Goal: Task Accomplishment & Management: Complete application form

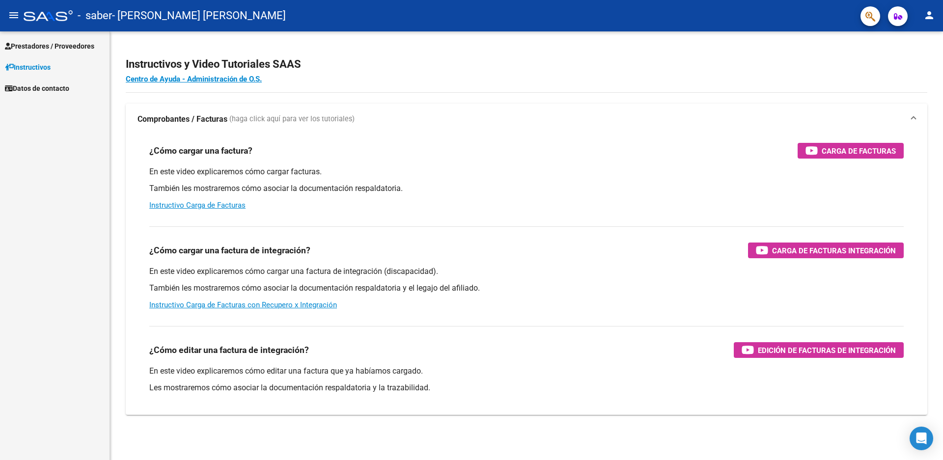
click at [34, 49] on span "Prestadores / Proveedores" at bounding box center [49, 46] width 89 height 11
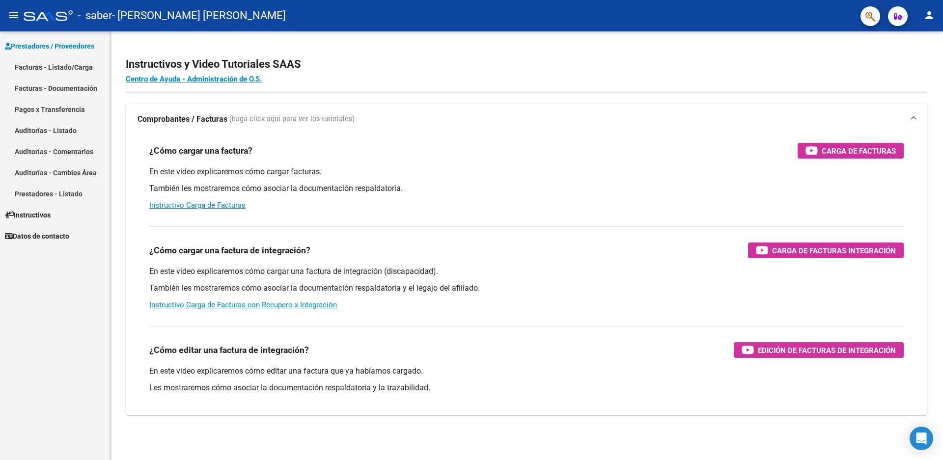
click at [41, 72] on link "Facturas - Listado/Carga" at bounding box center [55, 66] width 110 height 21
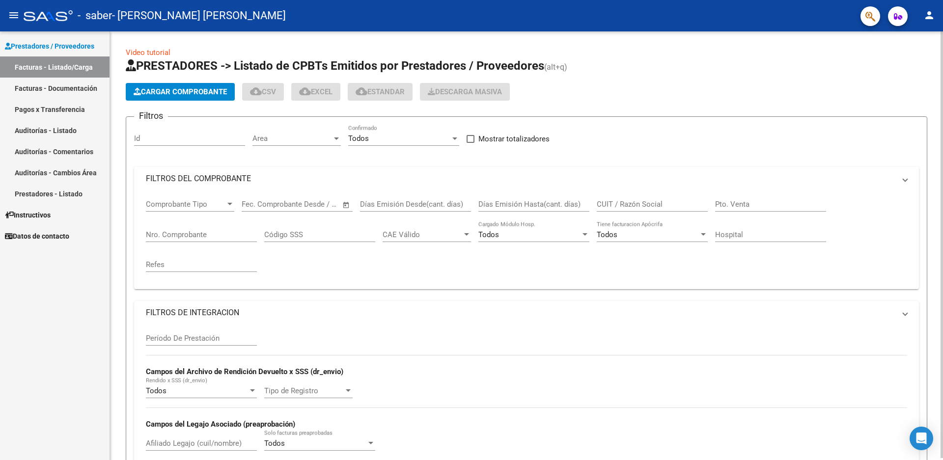
click at [178, 88] on span "Cargar Comprobante" at bounding box center [180, 91] width 93 height 9
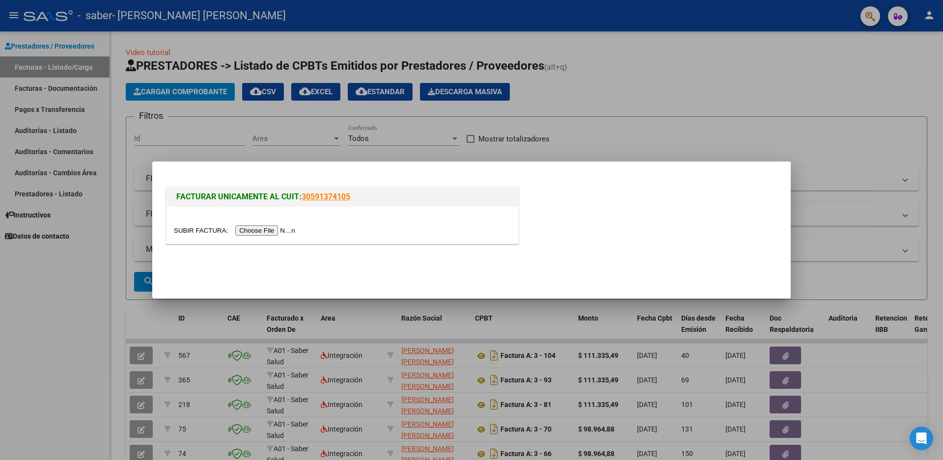
click at [261, 232] on input "file" at bounding box center [236, 230] width 124 height 10
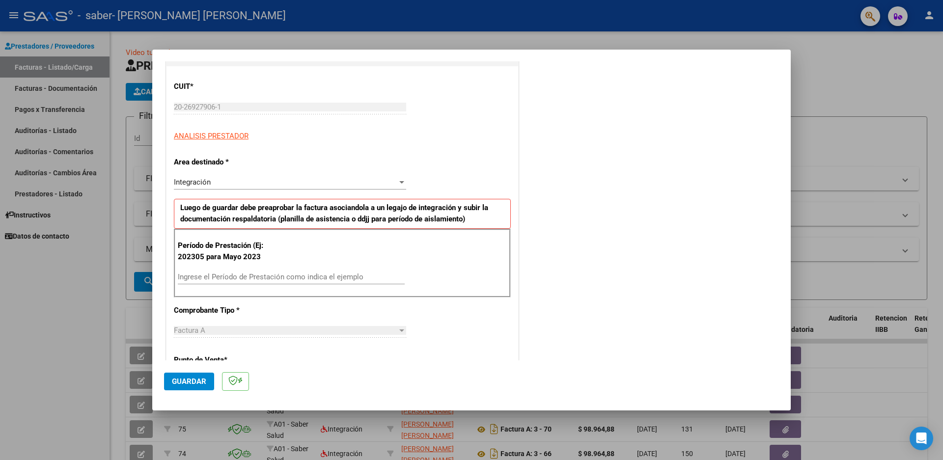
scroll to position [147, 0]
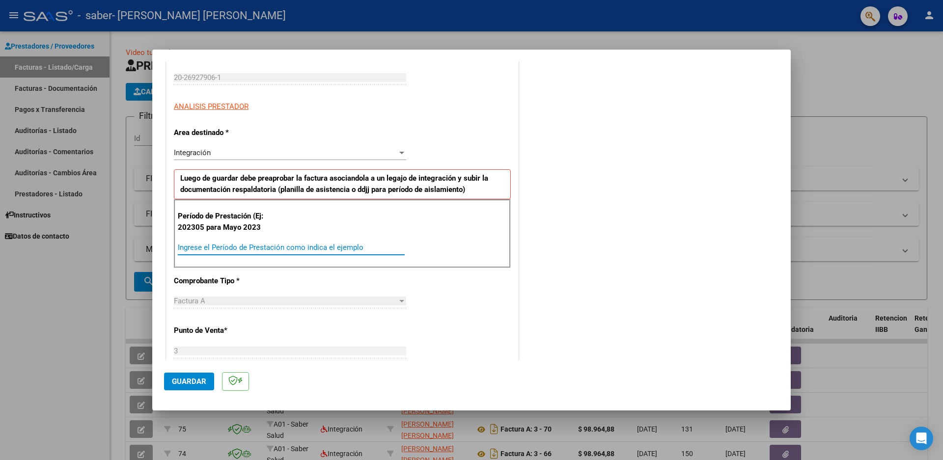
click at [230, 247] on input "Ingrese el Período de Prestación como indica el ejemplo" at bounding box center [291, 247] width 227 height 9
type input "202507"
click at [269, 286] on p "Comprobante Tipo *" at bounding box center [224, 281] width 101 height 11
click at [191, 380] on span "Guardar" at bounding box center [189, 381] width 34 height 9
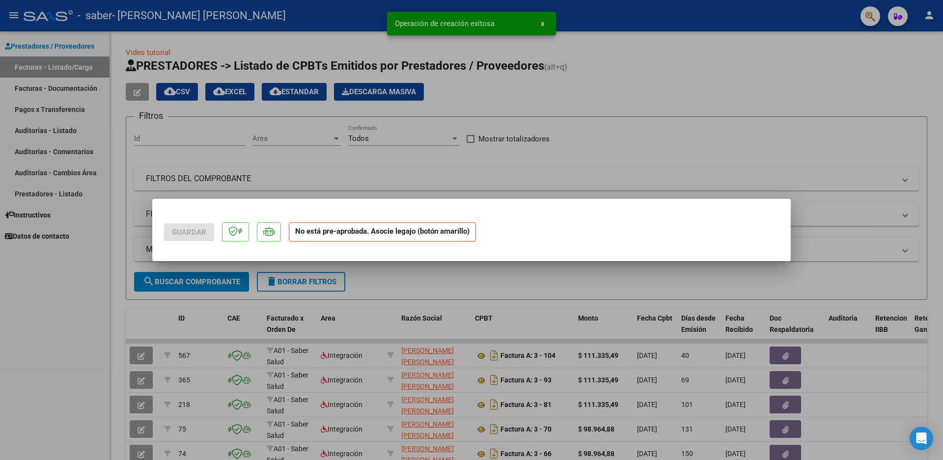
scroll to position [0, 0]
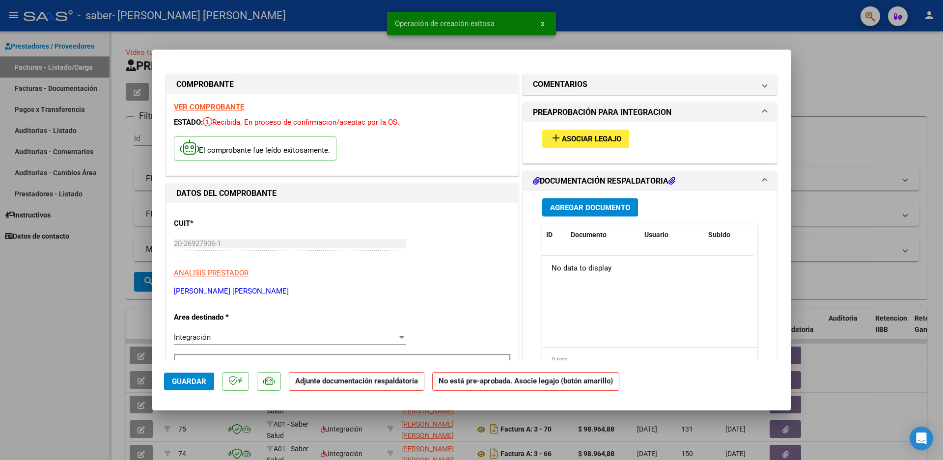
click at [578, 137] on span "Asociar Legajo" at bounding box center [591, 139] width 59 height 9
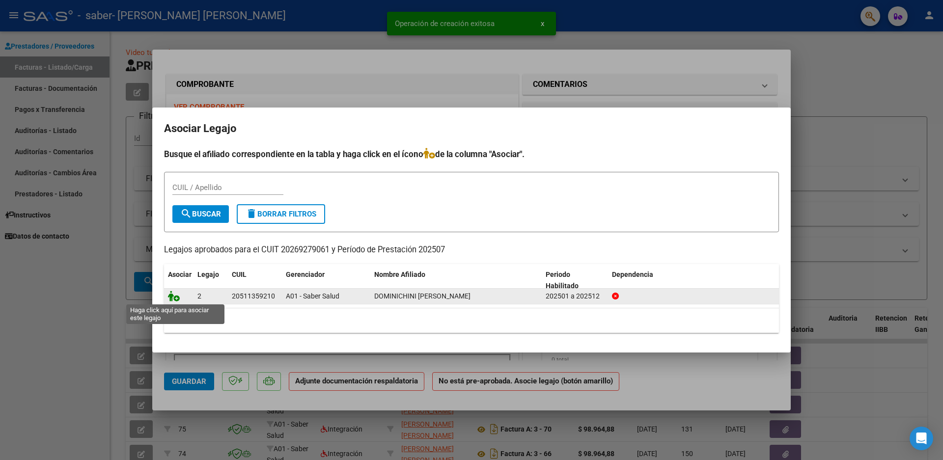
click at [171, 298] on icon at bounding box center [174, 296] width 12 height 11
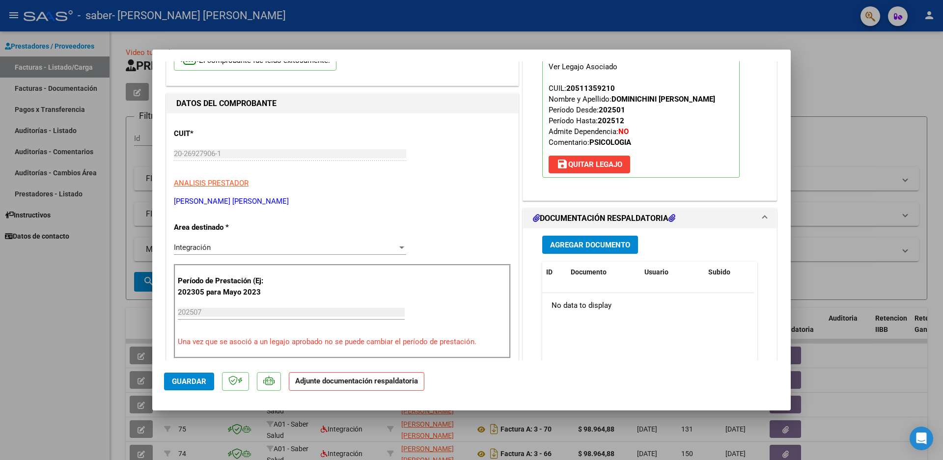
scroll to position [98, 0]
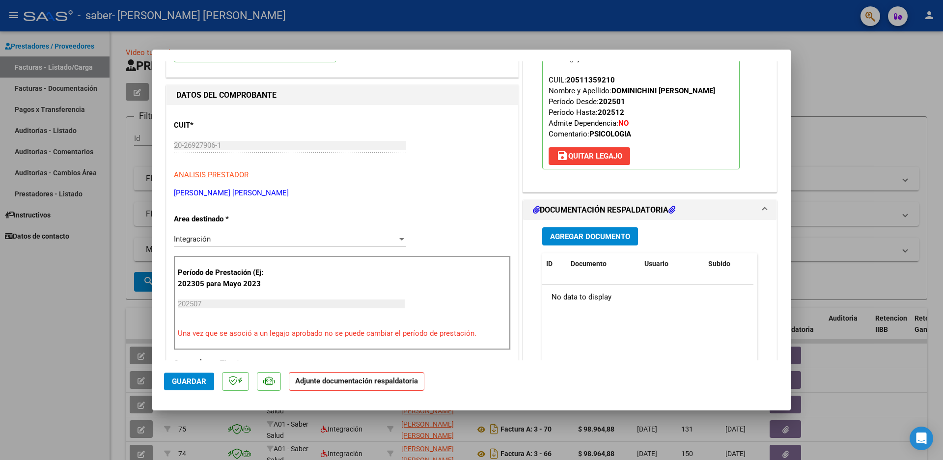
click at [575, 239] on span "Agregar Documento" at bounding box center [590, 236] width 80 height 9
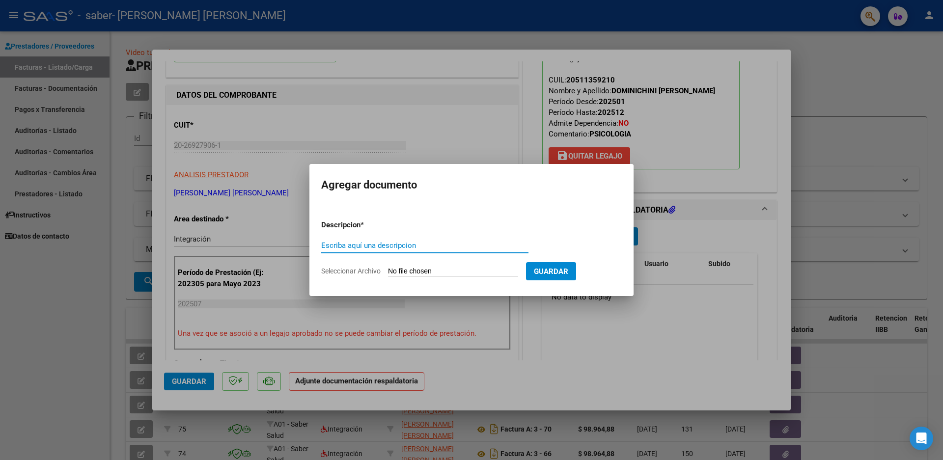
click at [423, 248] on input "Escriba aquí una descripcion" at bounding box center [424, 245] width 207 height 9
click at [401, 246] on input "Escriba aquí una descripcion" at bounding box center [424, 245] width 207 height 9
type input "ASISTENCIA [DATE] PSI"
click at [414, 270] on input "Seleccionar Archivo" at bounding box center [453, 271] width 130 height 9
type input "C:\fakepath\PLANILLA DOMINICHINI SABER JULIO 2025 PSI.pdf"
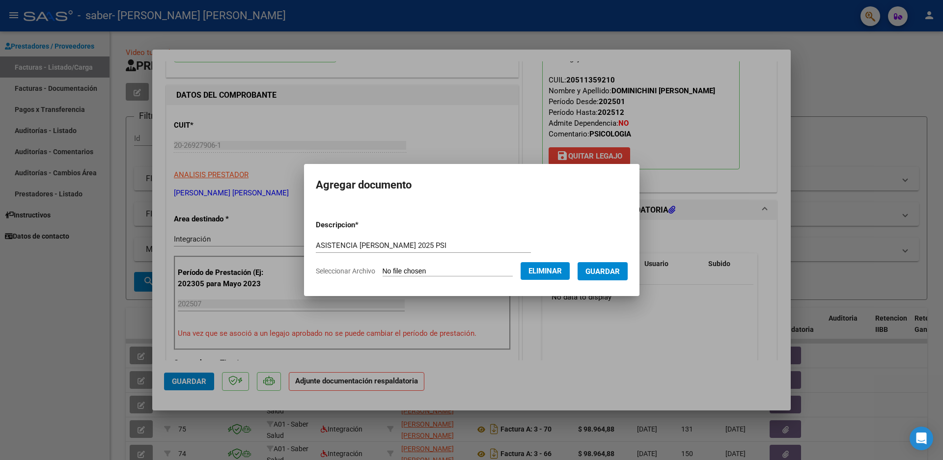
click at [598, 267] on span "Guardar" at bounding box center [602, 271] width 34 height 9
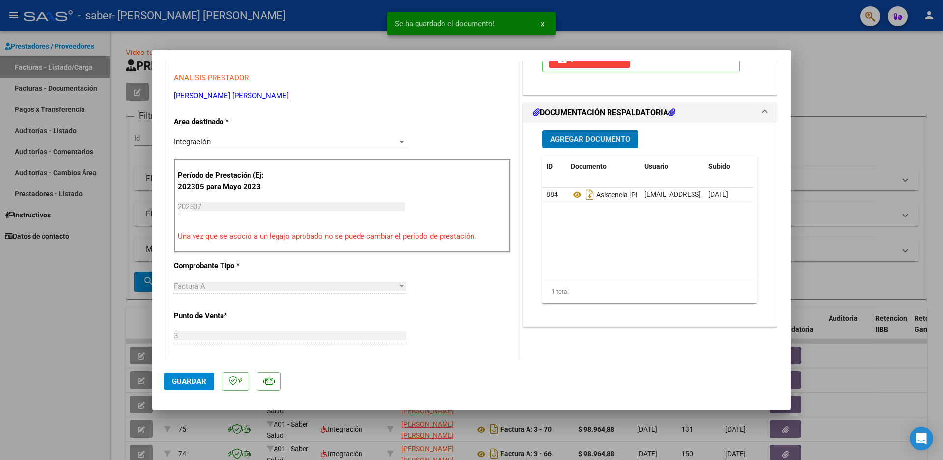
scroll to position [196, 0]
click at [194, 381] on span "Guardar" at bounding box center [189, 381] width 34 height 9
click at [73, 362] on div at bounding box center [471, 230] width 943 height 460
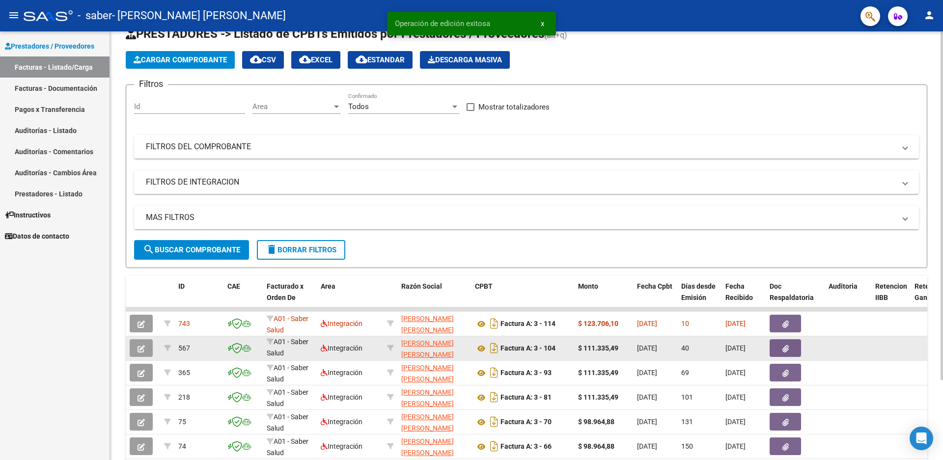
scroll to position [49, 0]
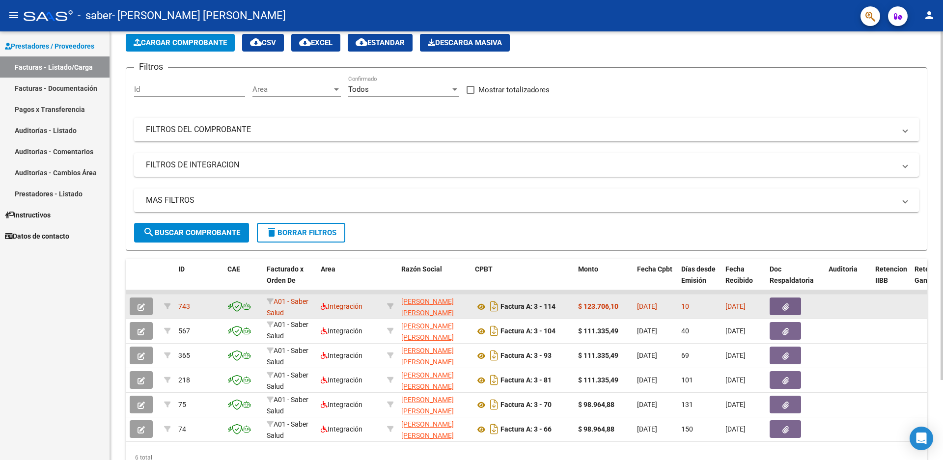
drag, startPoint x: 618, startPoint y: 308, endPoint x: 584, endPoint y: 307, distance: 33.9
click at [584, 307] on div "$ 123.706,10" at bounding box center [603, 306] width 51 height 11
copy strong "123.706,10"
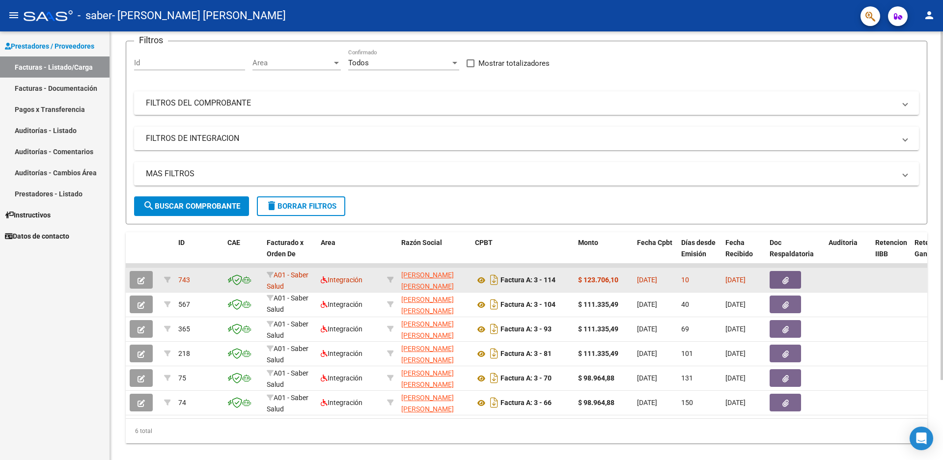
scroll to position [98, 0]
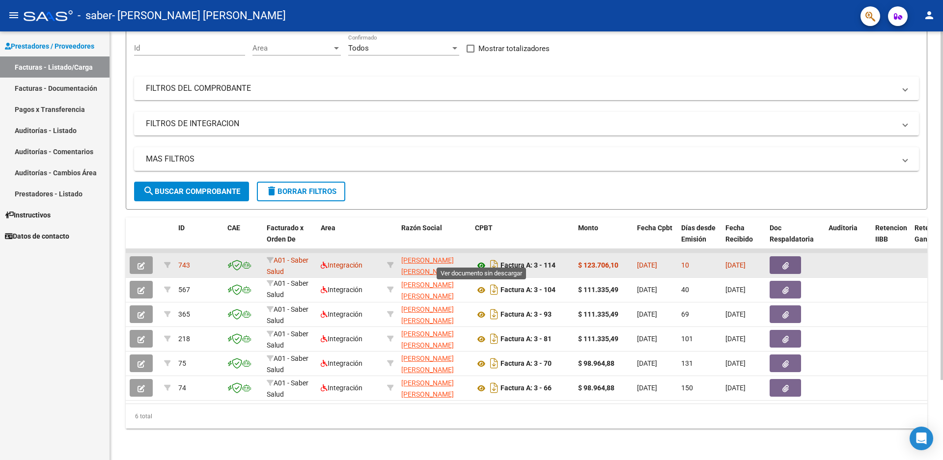
click at [481, 260] on icon at bounding box center [481, 266] width 13 height 12
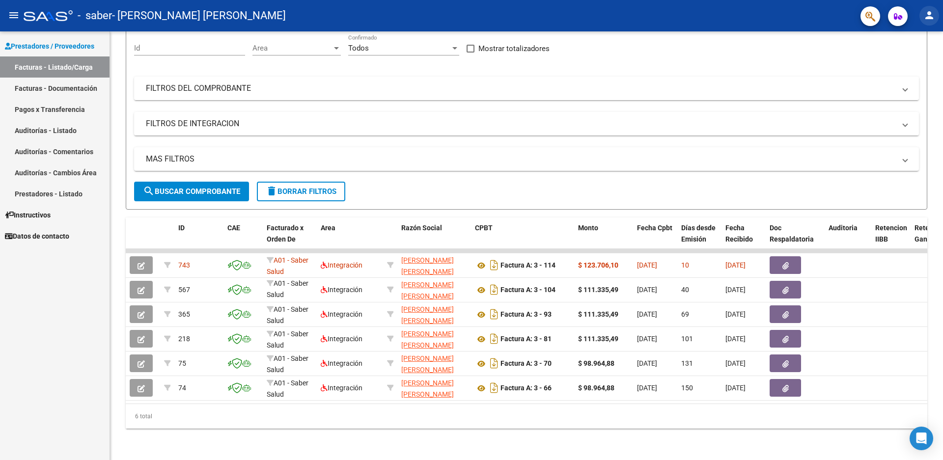
click at [925, 16] on mat-icon "person" at bounding box center [929, 15] width 12 height 12
click at [897, 64] on mat-icon "exit_to_app" at bounding box center [893, 64] width 12 height 12
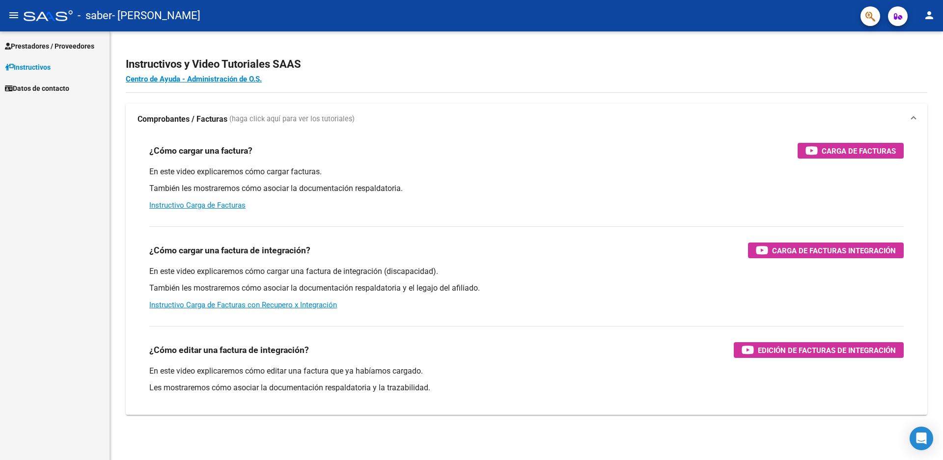
click at [54, 43] on span "Prestadores / Proveedores" at bounding box center [49, 46] width 89 height 11
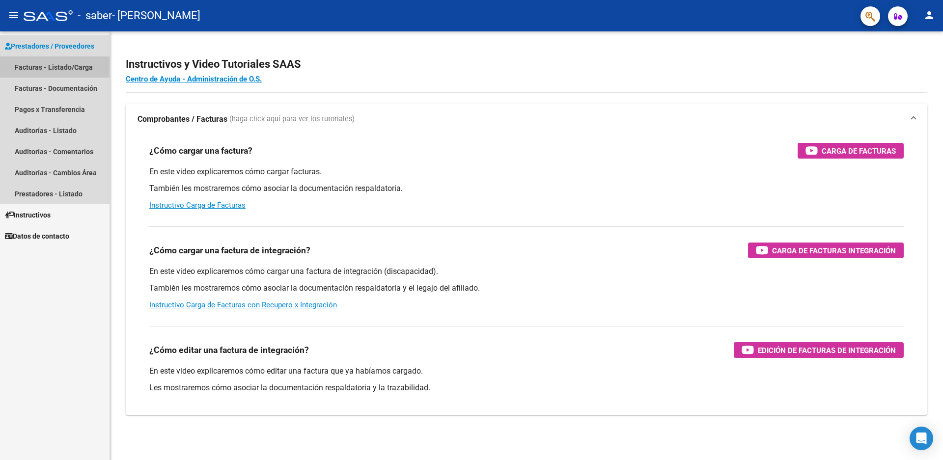
click at [65, 64] on link "Facturas - Listado/Carga" at bounding box center [55, 66] width 110 height 21
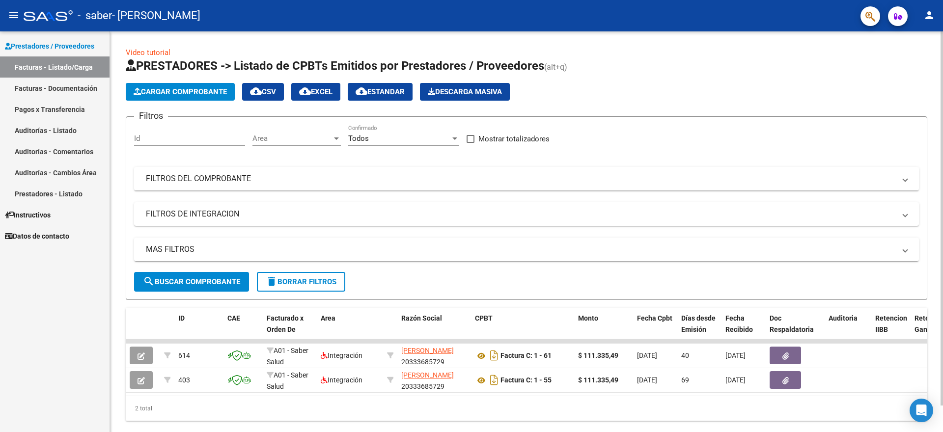
click at [191, 101] on app-list-header "PRESTADORES -> Listado de CPBTs Emitidos por Prestadores / Proveedores (alt+q) …" at bounding box center [527, 179] width 802 height 242
click at [191, 91] on span "Cargar Comprobante" at bounding box center [180, 91] width 93 height 9
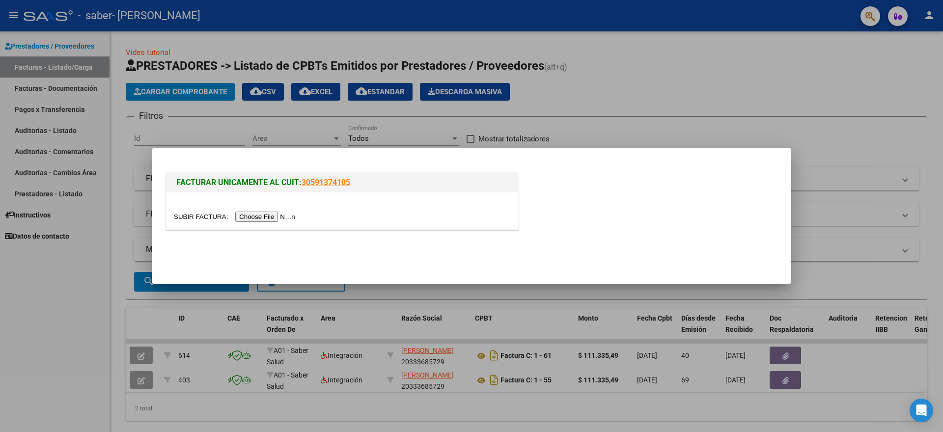
click at [256, 219] on input "file" at bounding box center [236, 217] width 124 height 10
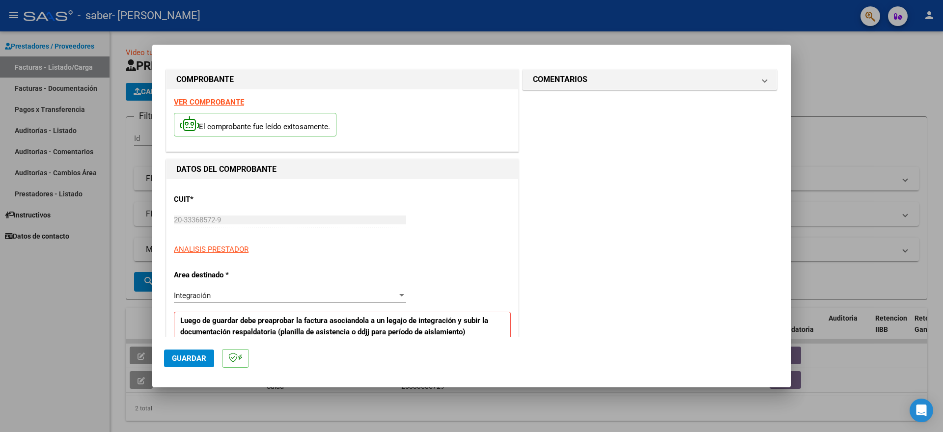
scroll to position [98, 0]
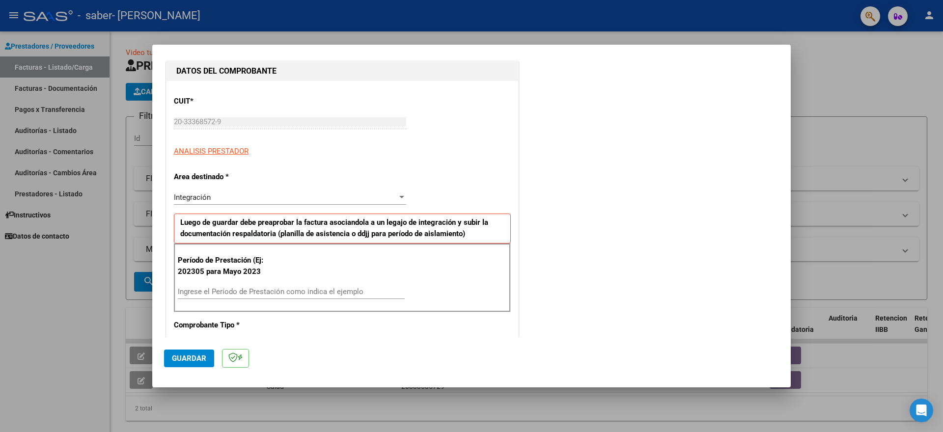
click at [242, 291] on input "Ingrese el Período de Prestación como indica el ejemplo" at bounding box center [291, 291] width 227 height 9
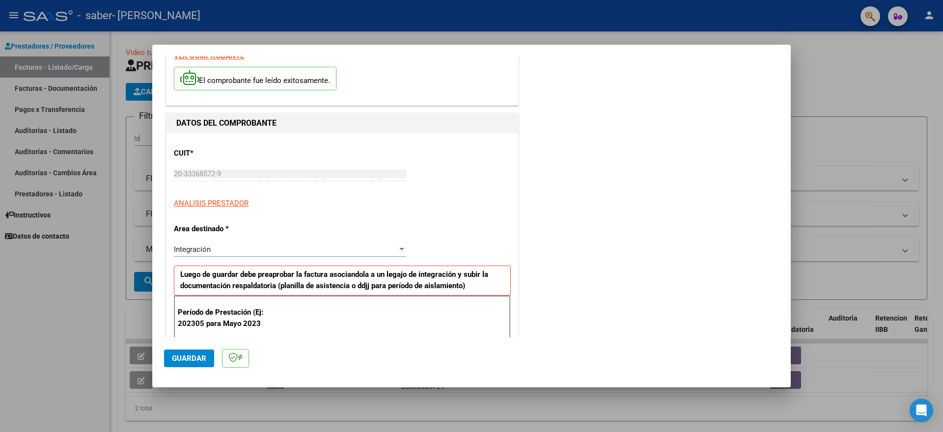
scroll to position [0, 0]
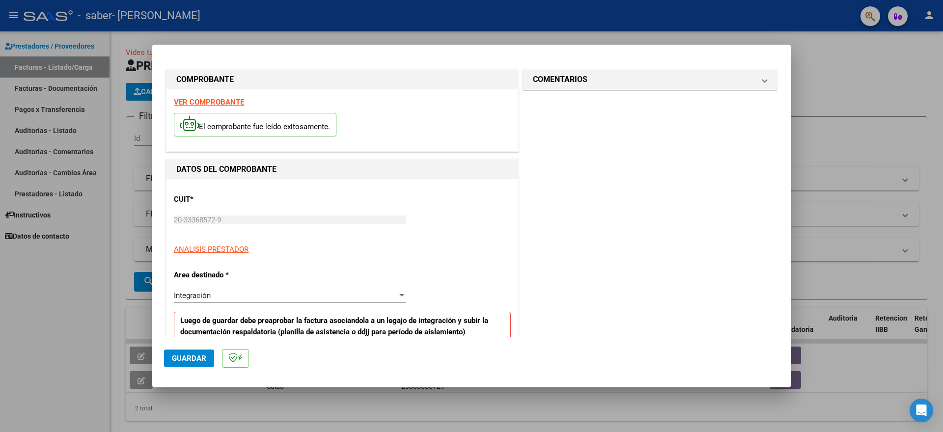
type input "202507"
click at [198, 362] on span "Guardar" at bounding box center [189, 358] width 34 height 9
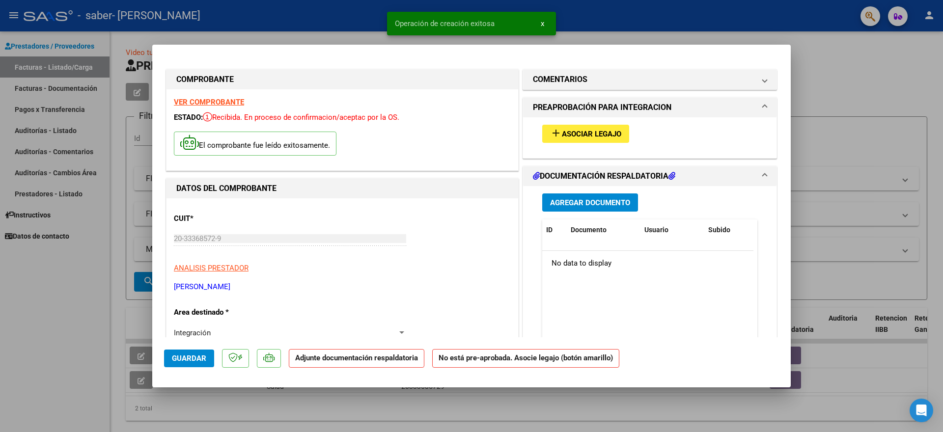
click at [562, 125] on button "add Asociar Legajo" at bounding box center [585, 134] width 87 height 18
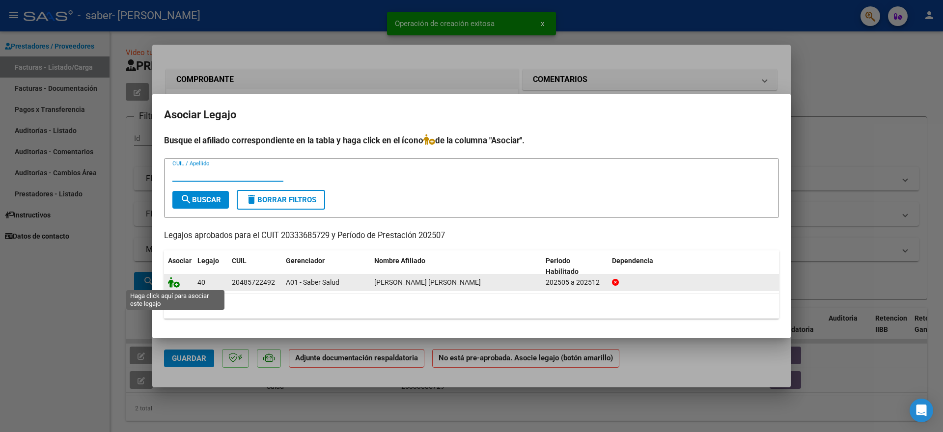
click at [179, 283] on icon at bounding box center [174, 282] width 12 height 11
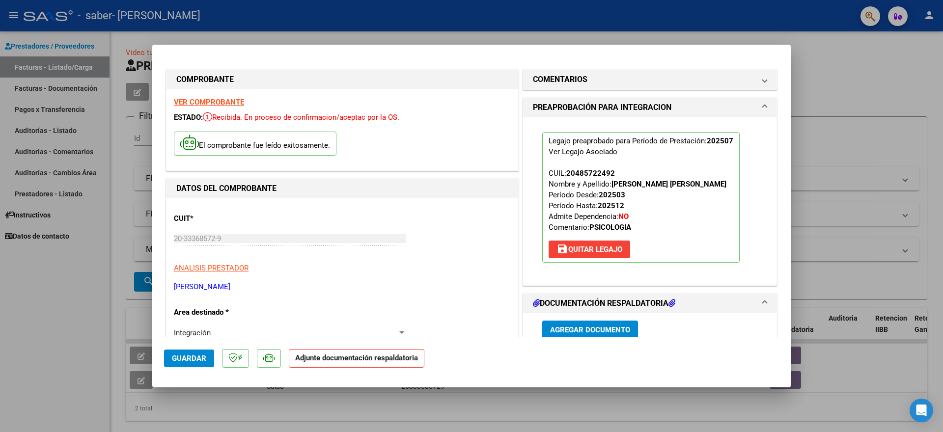
scroll to position [196, 0]
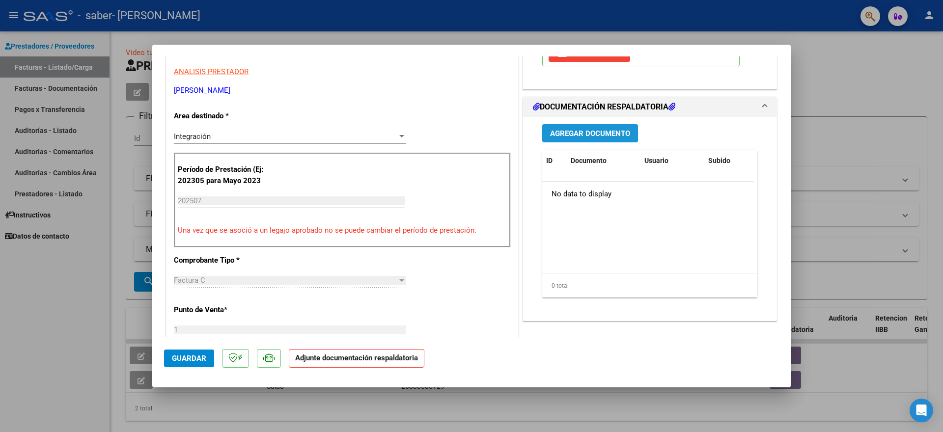
click at [567, 127] on button "Agregar Documento" at bounding box center [590, 133] width 96 height 18
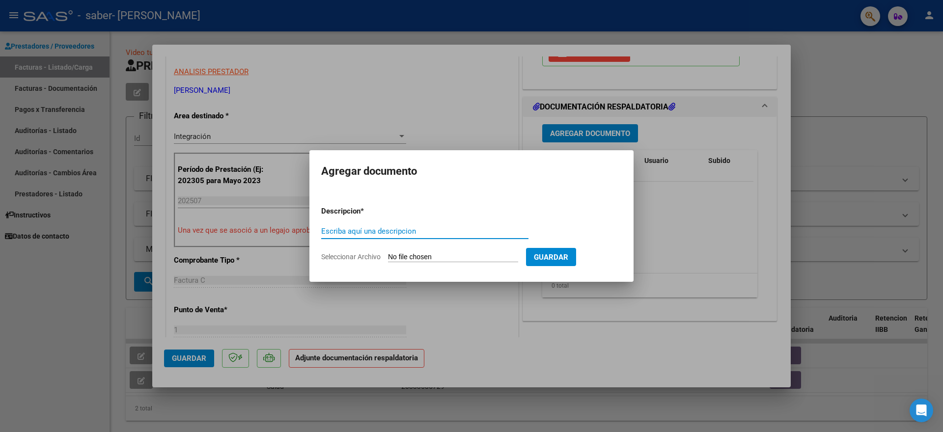
click at [426, 232] on input "Escriba aquí una descripcion" at bounding box center [424, 231] width 207 height 9
click at [375, 230] on input "ASISTENCIA MAYO 2025" at bounding box center [424, 231] width 207 height 9
click at [408, 233] on input "ASISTENCIA [DATE]" at bounding box center [424, 231] width 207 height 9
type input "ASISTENCIA [DATE] PSI"
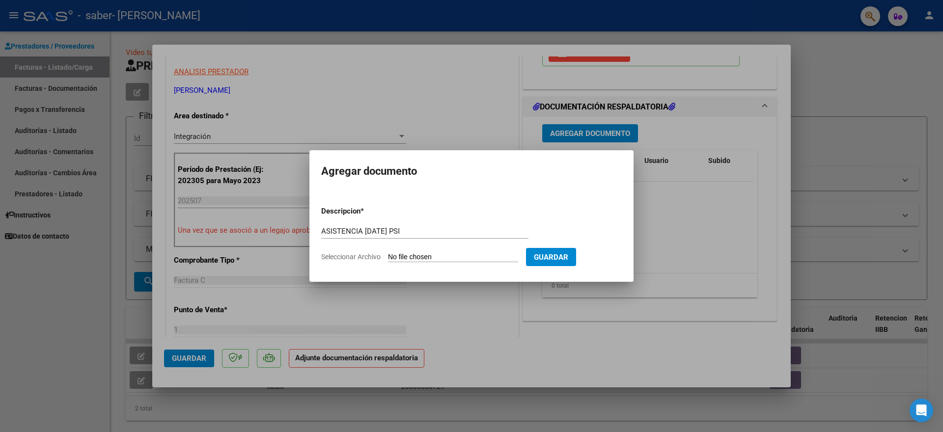
click at [423, 250] on form "Descripcion * ASISTENCIA [DATE] PSI Escriba aquí una descripcion Seleccionar Ar…" at bounding box center [471, 234] width 301 height 72
click at [427, 254] on input "Seleccionar Archivo" at bounding box center [453, 257] width 130 height 9
type input "C:\fakepath\PLANILLA [PERSON_NAME] SABER [DATE] PSI.pdf"
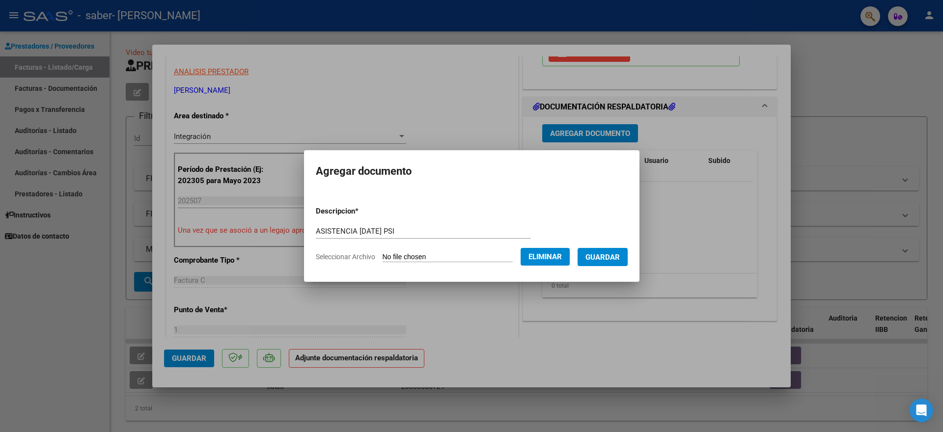
click at [606, 261] on span "Guardar" at bounding box center [602, 257] width 34 height 9
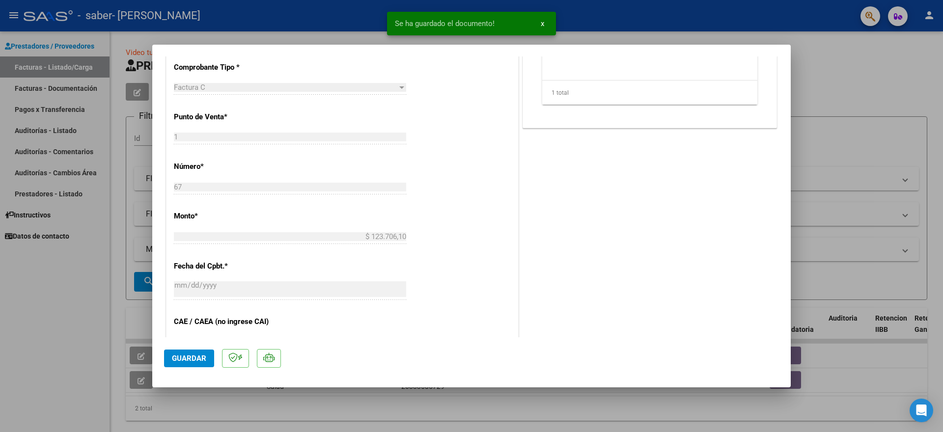
scroll to position [491, 0]
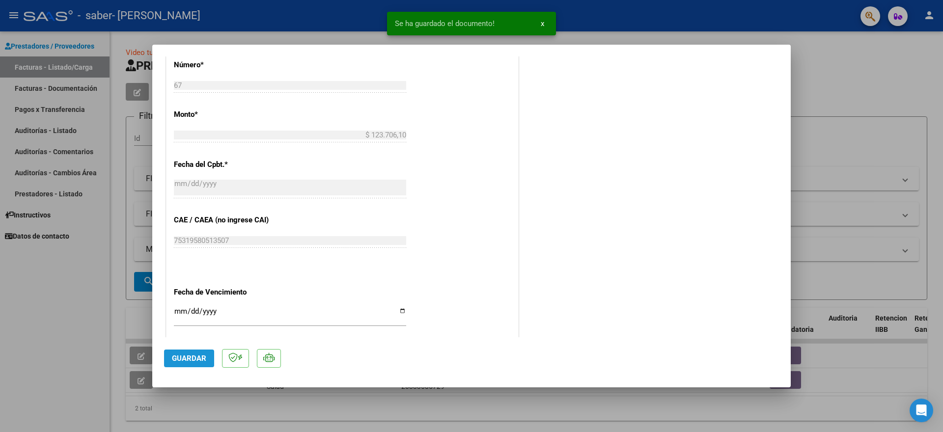
click at [190, 356] on span "Guardar" at bounding box center [189, 358] width 34 height 9
click at [88, 329] on div at bounding box center [471, 216] width 943 height 432
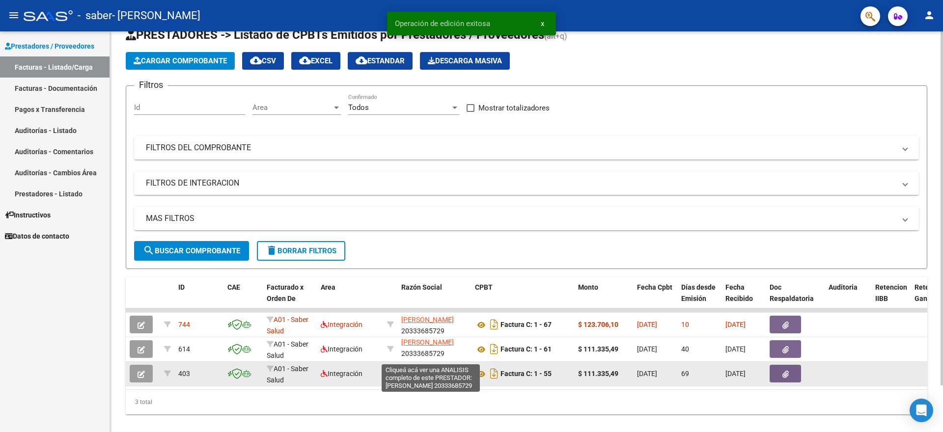
scroll to position [13, 0]
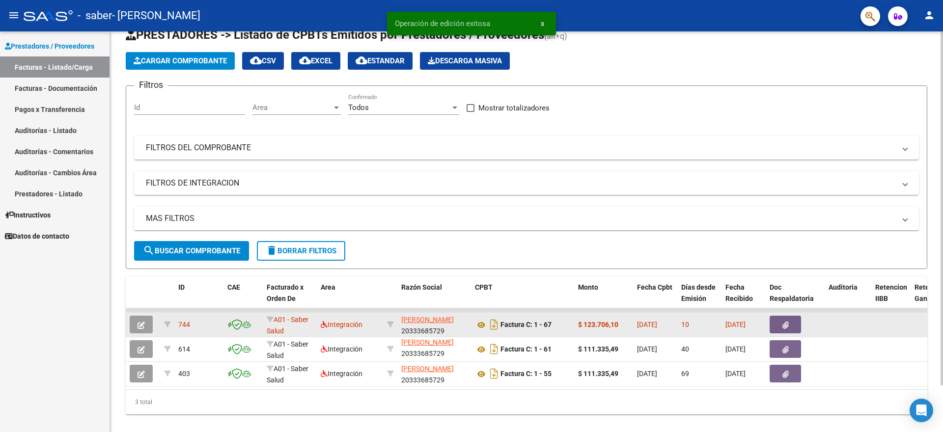
drag, startPoint x: 621, startPoint y: 320, endPoint x: 583, endPoint y: 318, distance: 38.4
click at [583, 318] on datatable-body-cell "$ 123.706,10" at bounding box center [603, 325] width 59 height 24
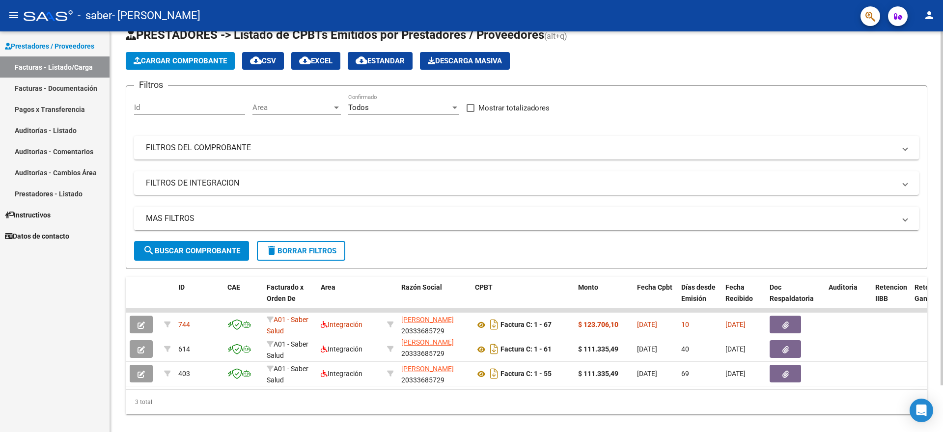
copy strong "123.706,10"
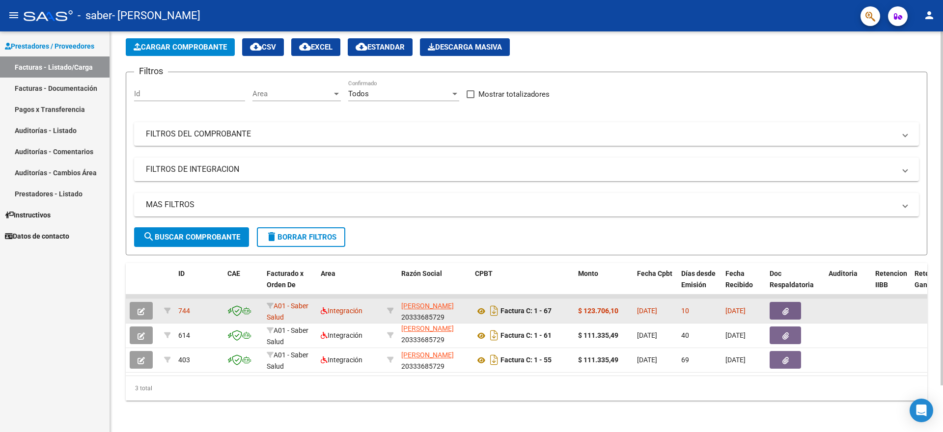
scroll to position [53, 0]
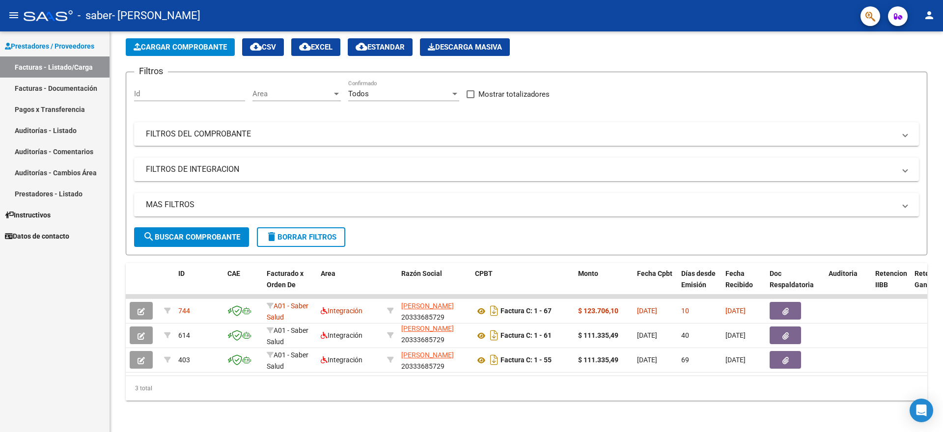
click at [933, 16] on mat-icon "person" at bounding box center [929, 15] width 12 height 12
click at [895, 65] on mat-icon "exit_to_app" at bounding box center [893, 64] width 12 height 12
